Goal: Obtain resource: Obtain resource

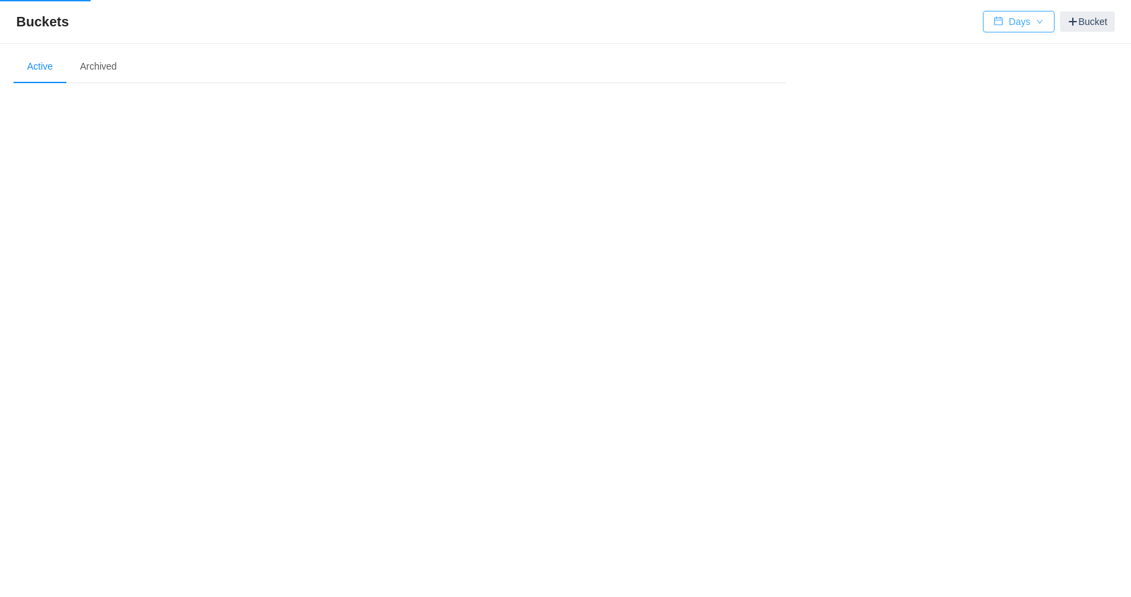
click at [1019, 26] on button "Days" at bounding box center [1018, 22] width 72 height 22
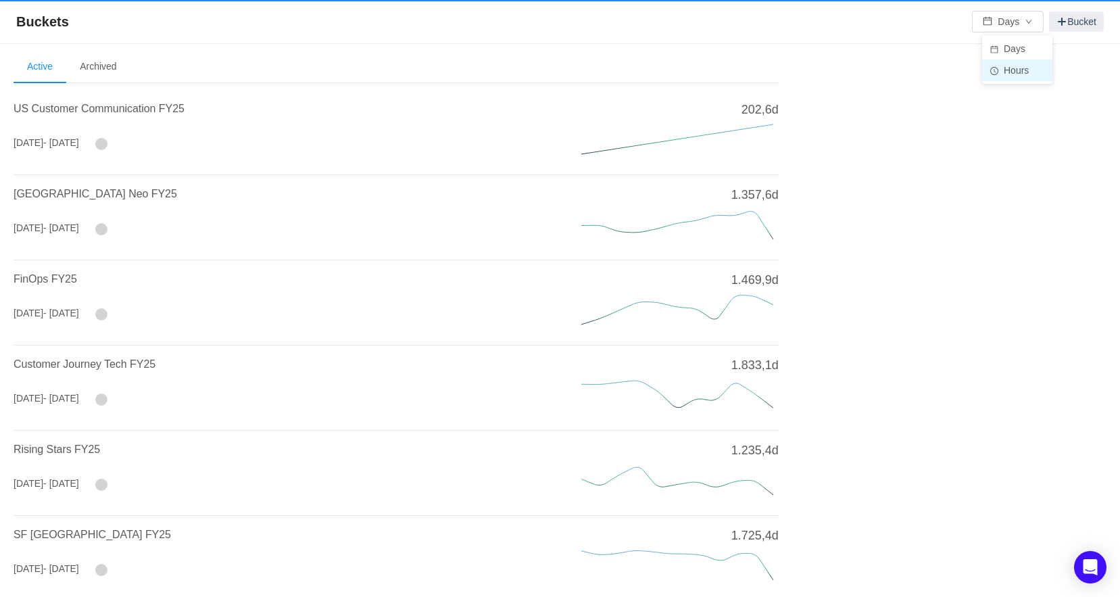
click at [1011, 74] on li "Hours" at bounding box center [1017, 71] width 70 height 22
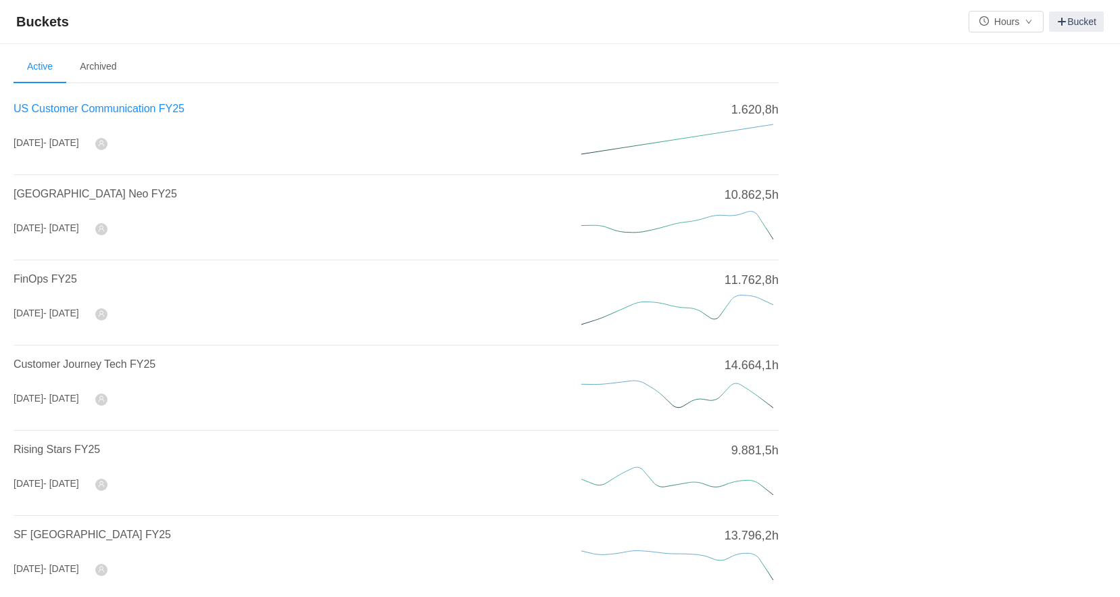
click at [158, 114] on span "US Customer Communication FY25" at bounding box center [99, 108] width 171 height 11
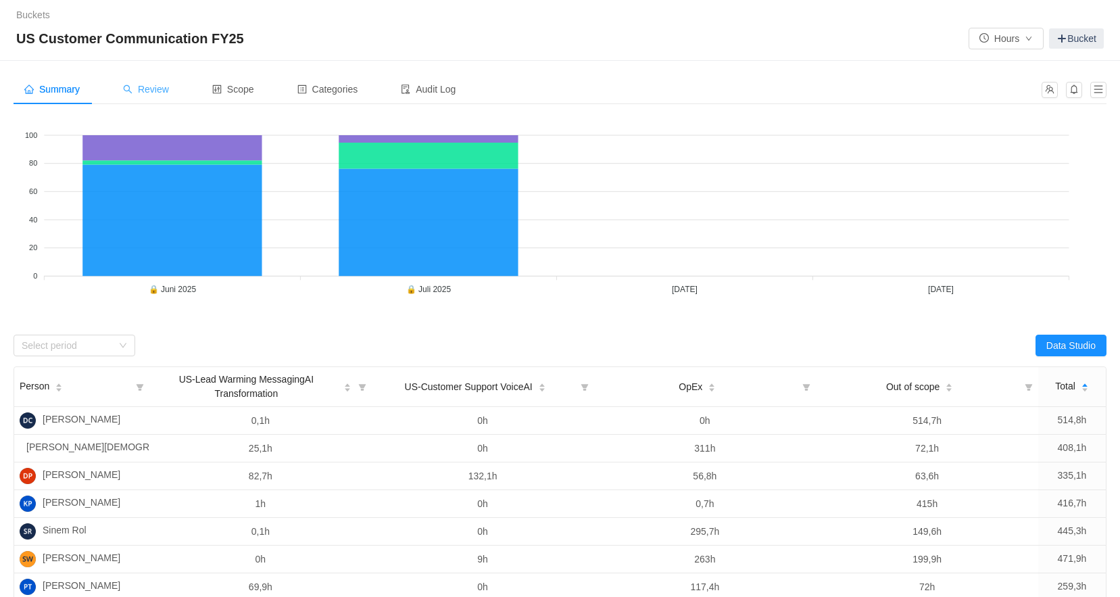
click at [163, 90] on span "Review" at bounding box center [146, 89] width 46 height 11
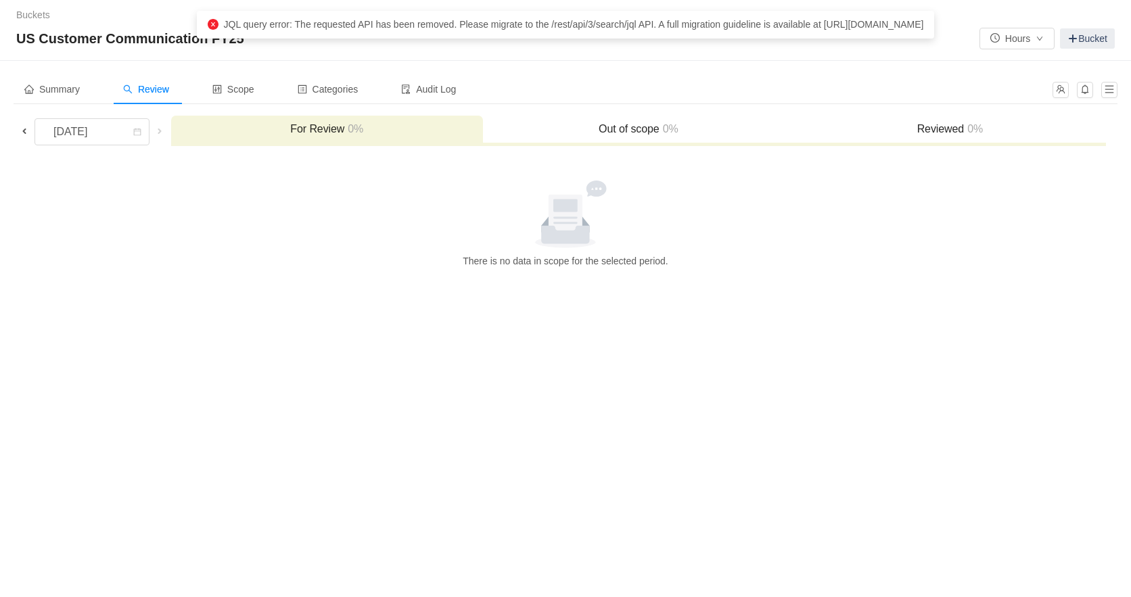
click at [26, 131] on span at bounding box center [24, 131] width 11 height 11
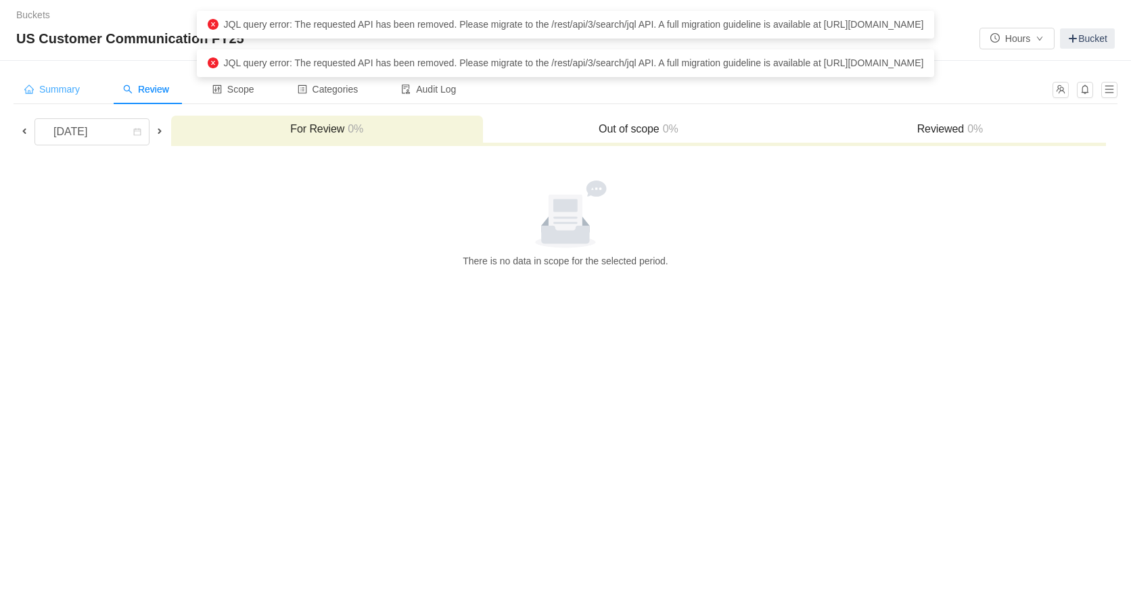
click at [72, 92] on span "Summary" at bounding box center [51, 89] width 55 height 11
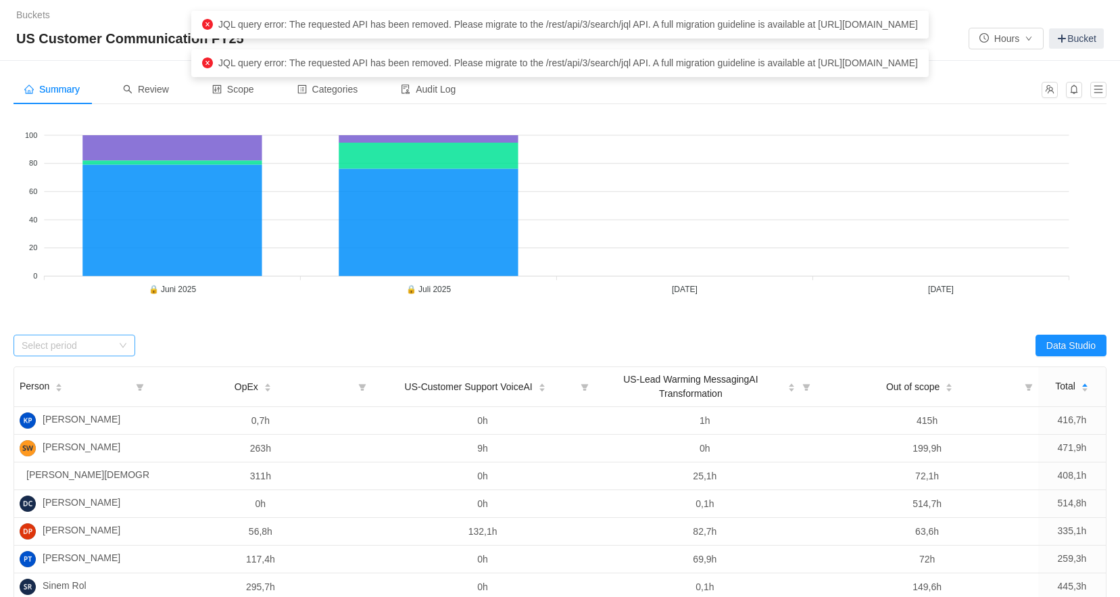
click at [87, 354] on div "Select period" at bounding box center [75, 346] width 122 height 22
click at [76, 419] on li "[DATE]" at bounding box center [75, 416] width 122 height 22
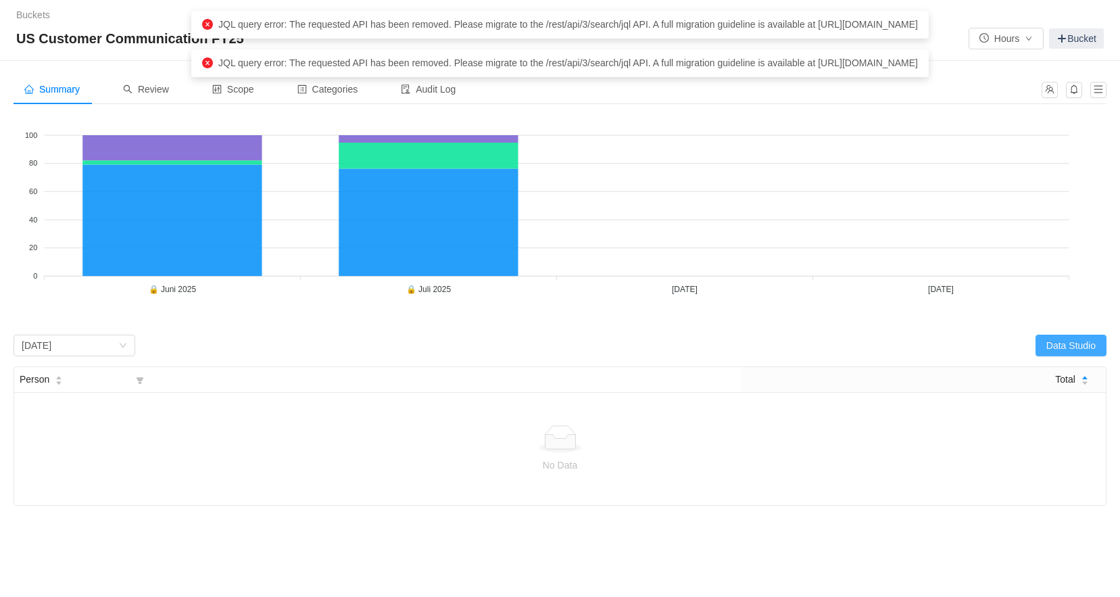
click at [1067, 347] on button "Data Studio" at bounding box center [1071, 346] width 71 height 22
